Goal: Task Accomplishment & Management: Manage account settings

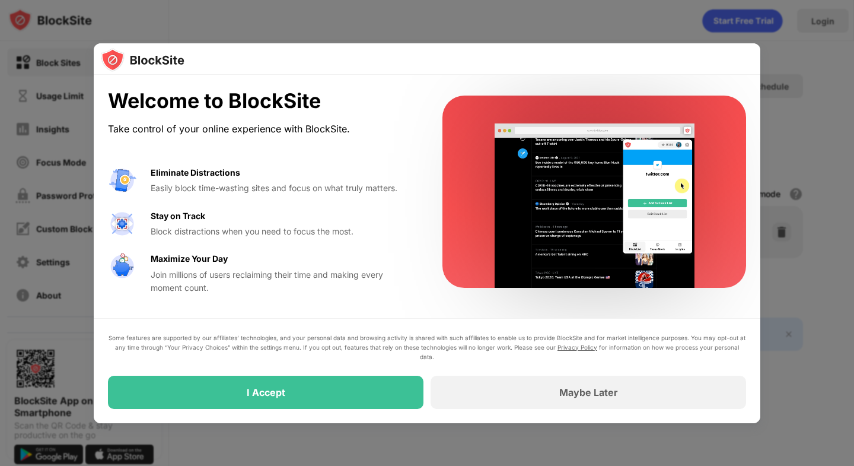
click at [765, 96] on div at bounding box center [427, 233] width 854 height 466
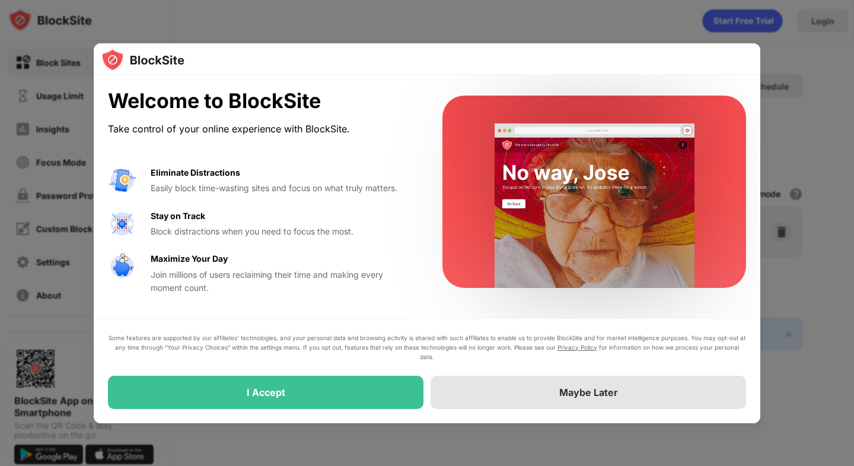
click at [609, 384] on div "Maybe Later" at bounding box center [589, 392] width 316 height 33
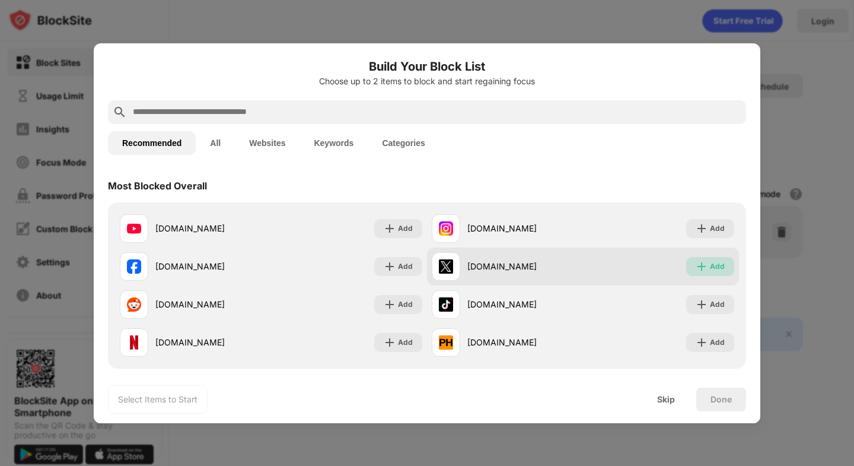
click at [715, 260] on div "Add" at bounding box center [717, 266] width 15 height 12
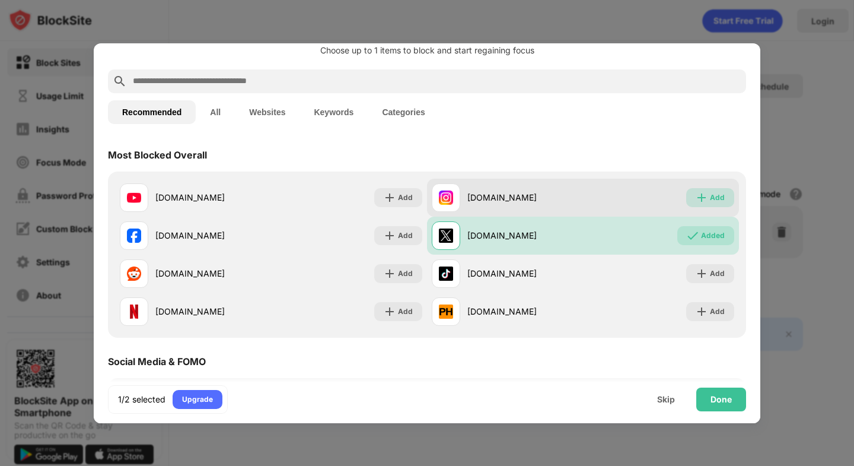
click at [719, 201] on div "Add" at bounding box center [717, 198] width 15 height 12
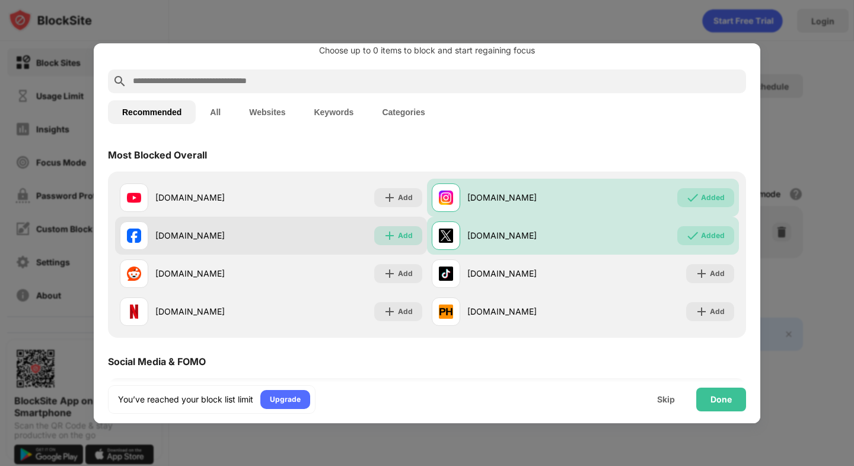
click at [402, 241] on div "Add" at bounding box center [398, 235] width 48 height 19
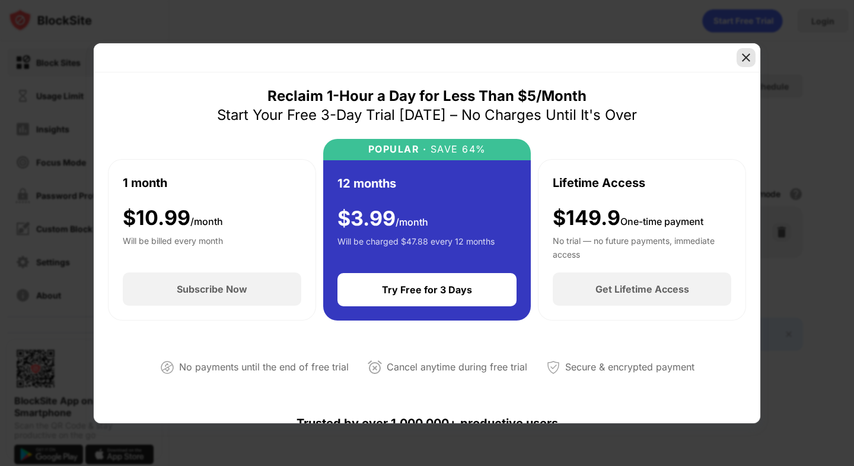
click at [743, 56] on img at bounding box center [746, 58] width 12 height 12
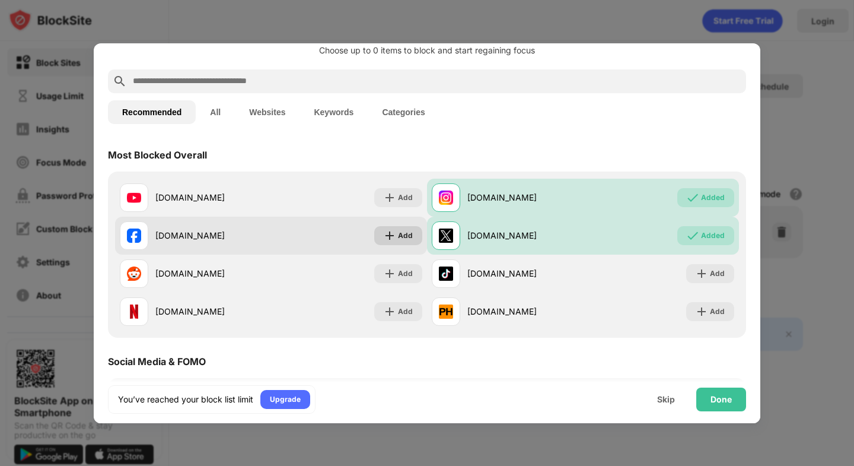
click at [398, 233] on div "Add" at bounding box center [398, 235] width 48 height 19
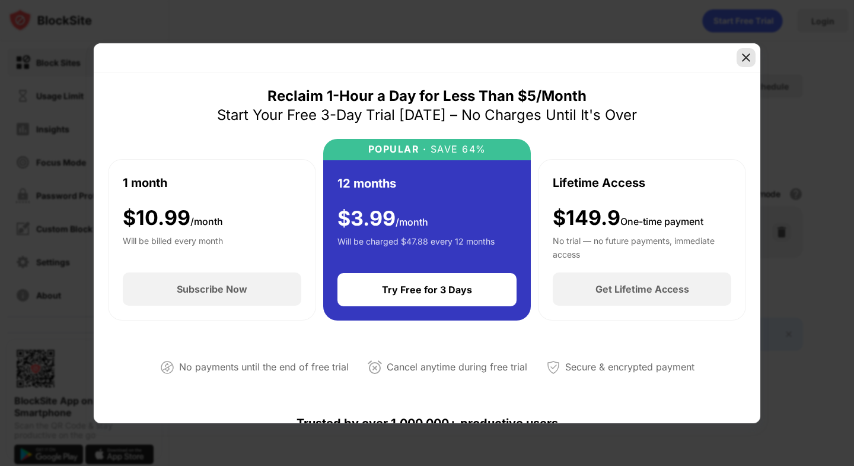
click at [746, 59] on img at bounding box center [746, 58] width 12 height 12
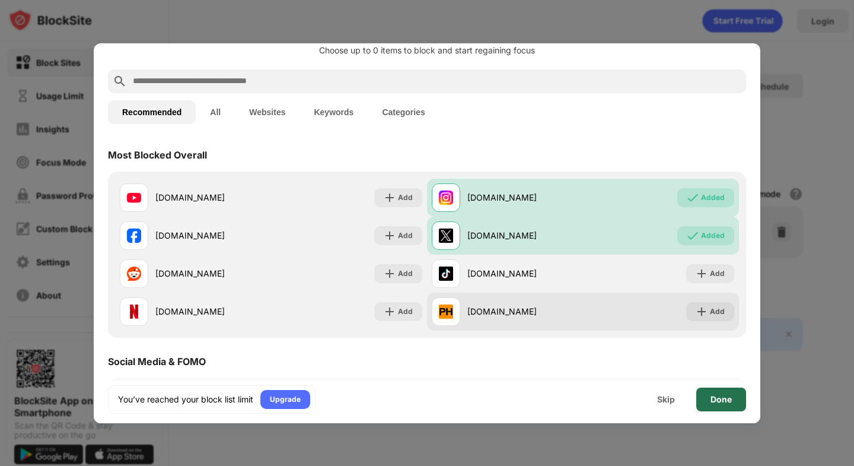
drag, startPoint x: 716, startPoint y: 398, endPoint x: 577, endPoint y: 297, distance: 171.3
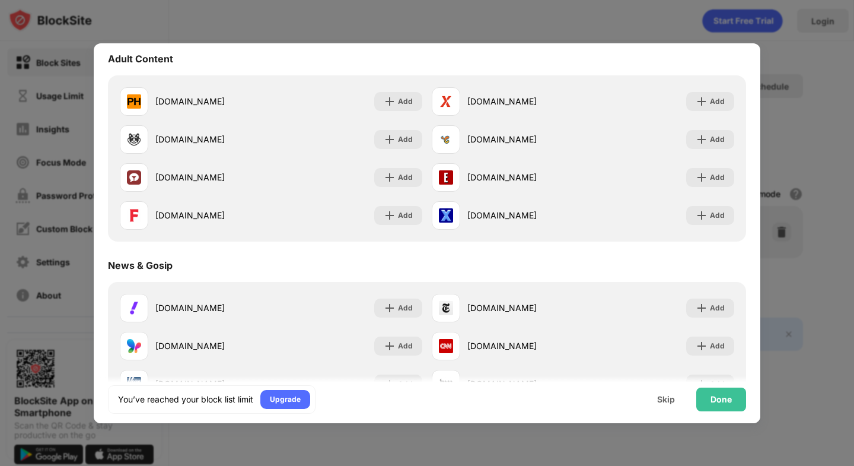
scroll to position [527, 0]
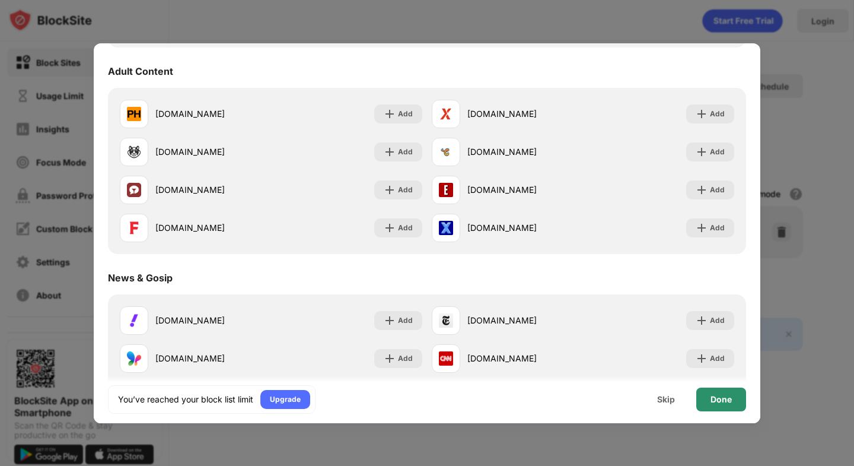
click at [736, 400] on div "Done" at bounding box center [722, 399] width 50 height 24
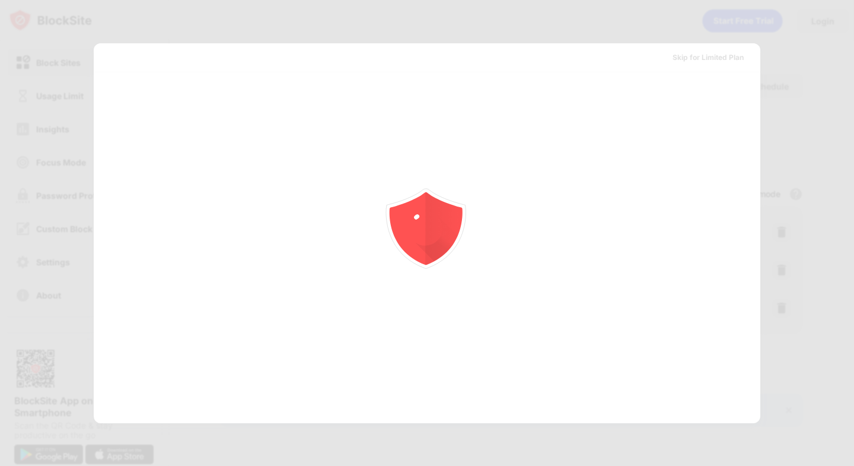
scroll to position [0, 0]
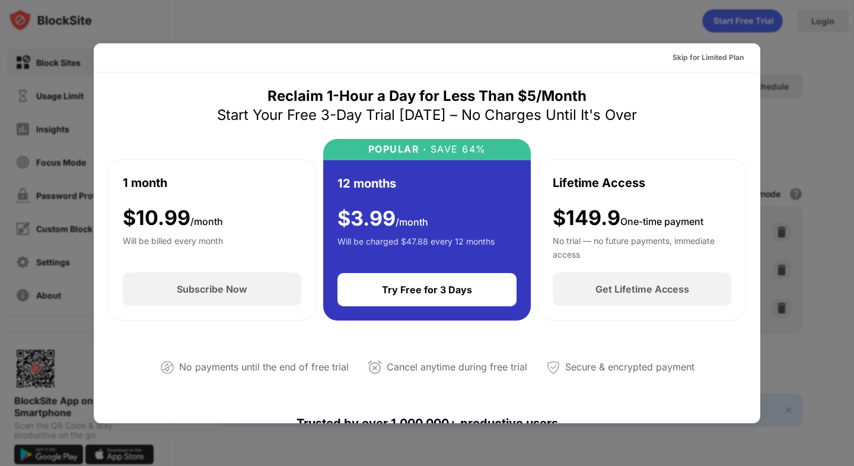
click at [804, 88] on div at bounding box center [427, 233] width 854 height 466
click at [740, 46] on div "Skip for Limited Plan" at bounding box center [427, 57] width 667 height 29
click at [736, 56] on div "Skip for Limited Plan" at bounding box center [708, 58] width 71 height 12
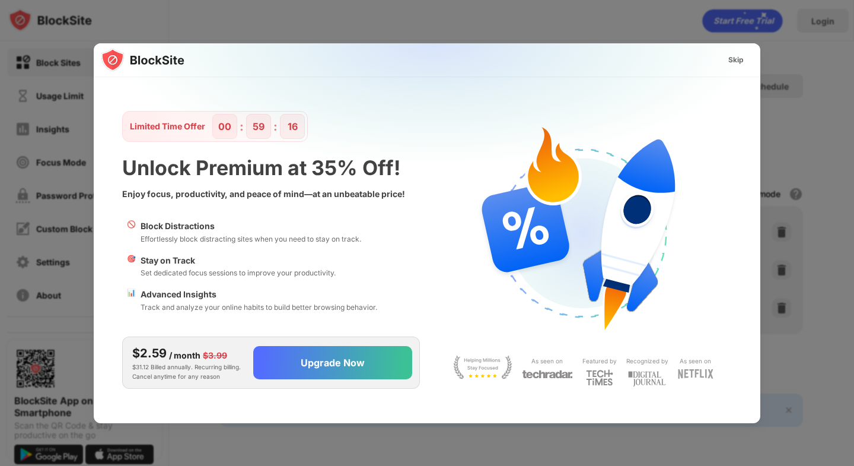
click at [740, 63] on div "Skip" at bounding box center [736, 60] width 15 height 12
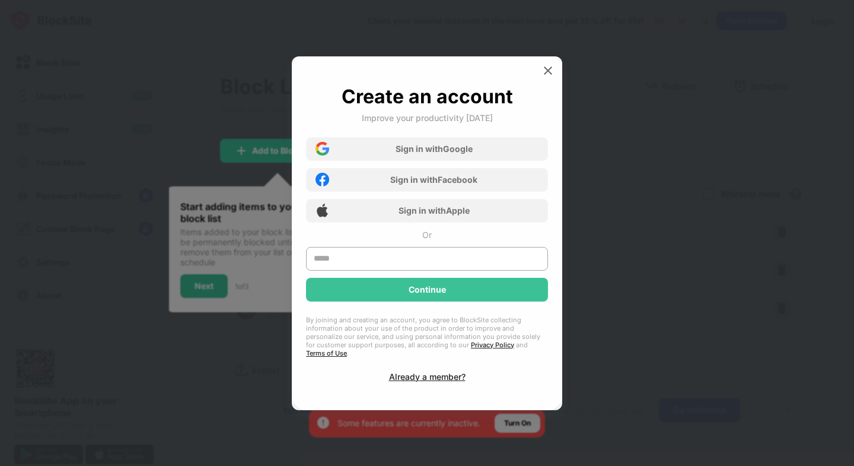
click at [550, 85] on div "Create an account Improve your productivity today Sign in with Google Sign in w…" at bounding box center [427, 233] width 271 height 354
click at [546, 77] on img at bounding box center [548, 71] width 12 height 12
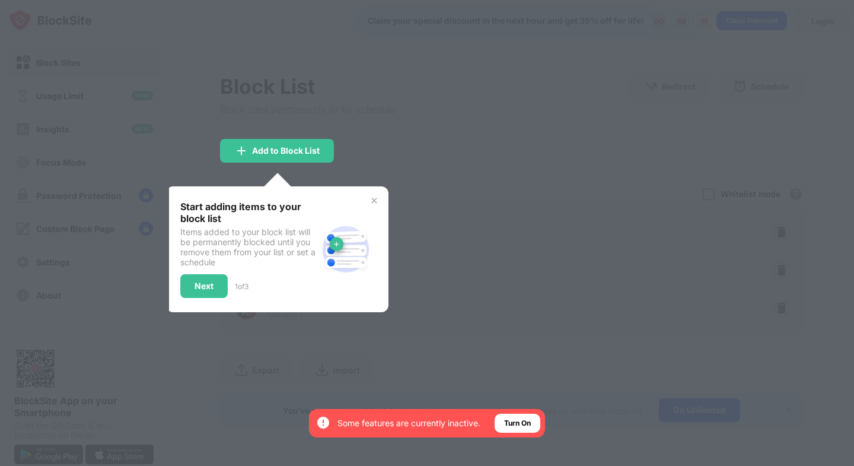
click at [481, 88] on div at bounding box center [427, 233] width 854 height 466
click at [301, 147] on div "Add to Block List" at bounding box center [286, 150] width 68 height 9
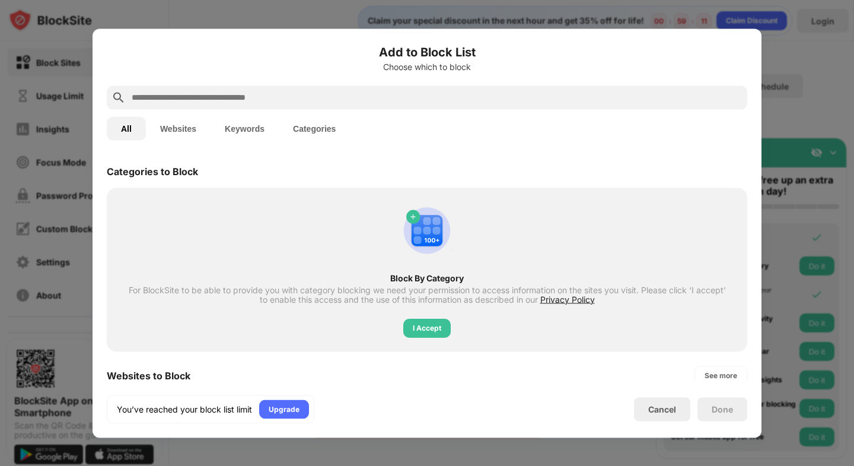
click at [777, 190] on div at bounding box center [427, 233] width 854 height 466
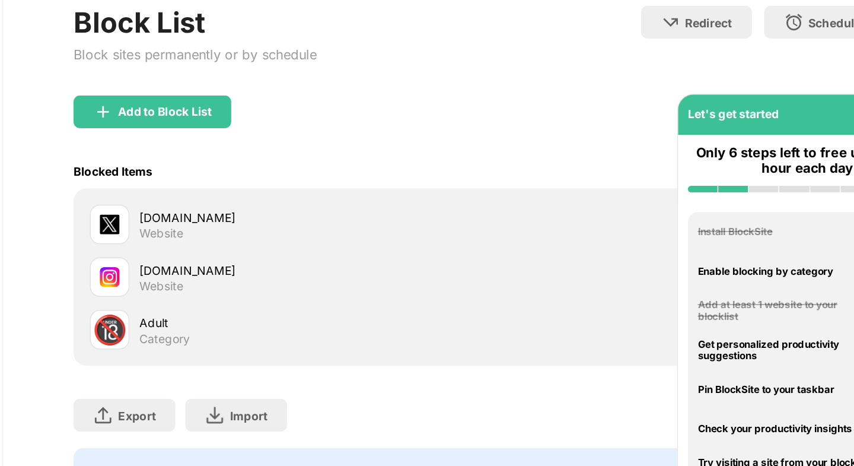
click at [279, 306] on div "Adult" at bounding box center [390, 303] width 244 height 12
click at [285, 299] on div "Adult" at bounding box center [390, 303] width 244 height 12
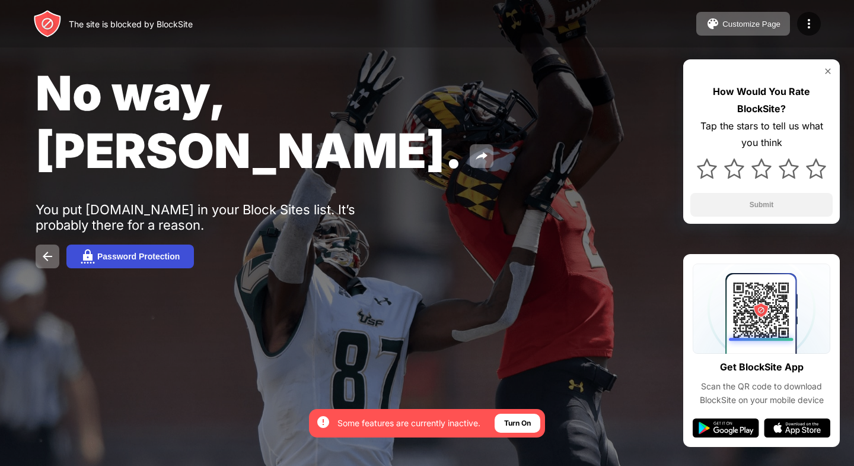
click at [161, 252] on div "Password Protection" at bounding box center [138, 256] width 82 height 9
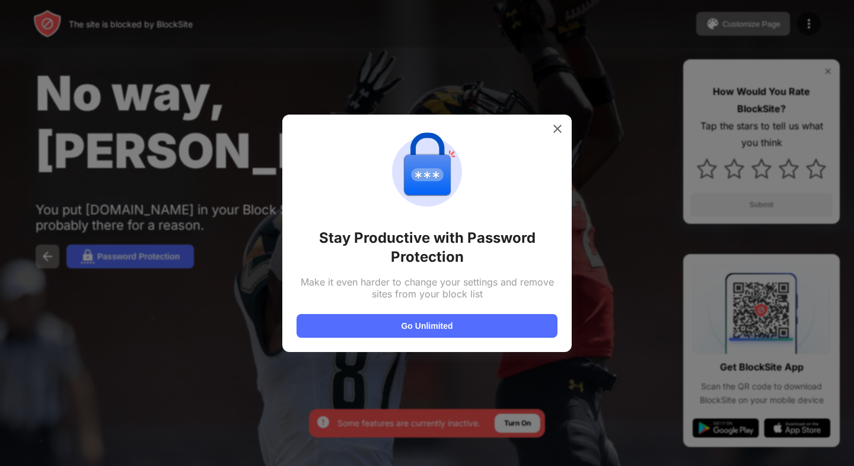
drag, startPoint x: 437, startPoint y: 316, endPoint x: 593, endPoint y: 25, distance: 329.7
click at [592, 465] on div "Stay Productive with Password Protection Make it even harder to change your set…" at bounding box center [427, 466] width 854 height 0
